Goal: Information Seeking & Learning: Find contact information

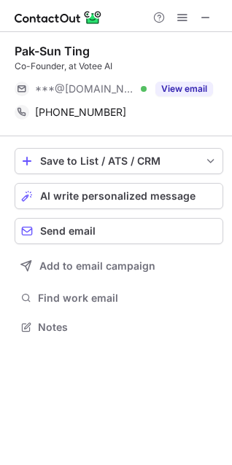
scroll to position [316, 232]
click at [209, 15] on span at bounding box center [206, 18] width 12 height 12
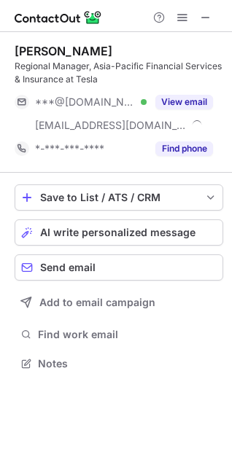
scroll to position [353, 232]
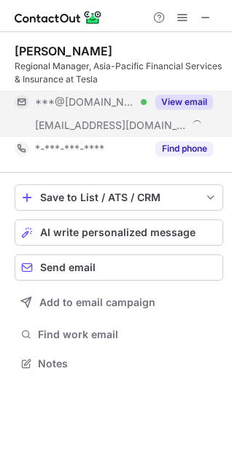
click at [164, 97] on button "View email" at bounding box center [184, 102] width 58 height 15
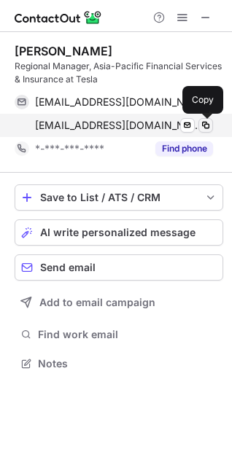
click at [208, 126] on span at bounding box center [206, 126] width 12 height 12
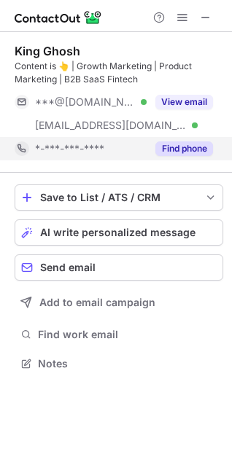
click at [207, 149] on div "King Ghosh Content is 👆 | Growth Marketing | Product Marketing | B2B SaaS Finte…" at bounding box center [116, 209] width 232 height 354
click at [203, 147] on button "Find phone" at bounding box center [184, 148] width 58 height 15
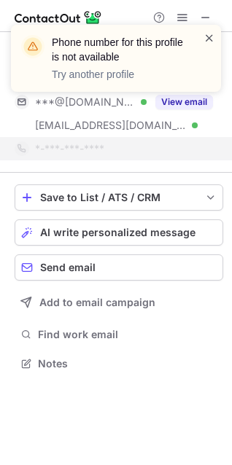
click at [208, 39] on span at bounding box center [209, 38] width 12 height 15
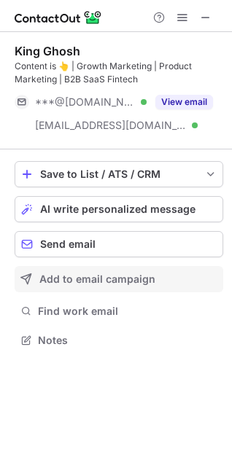
scroll to position [329, 232]
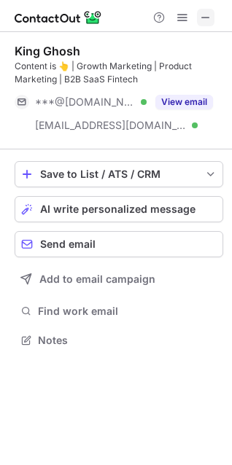
click at [211, 17] on span at bounding box center [206, 18] width 12 height 12
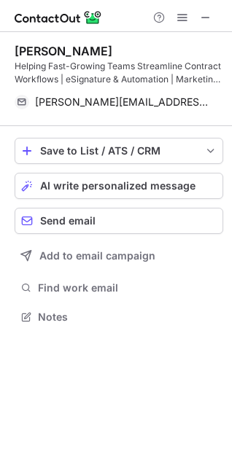
scroll to position [306, 232]
click at [205, 17] on span at bounding box center [206, 18] width 12 height 12
